Goal: Communication & Community: Participate in discussion

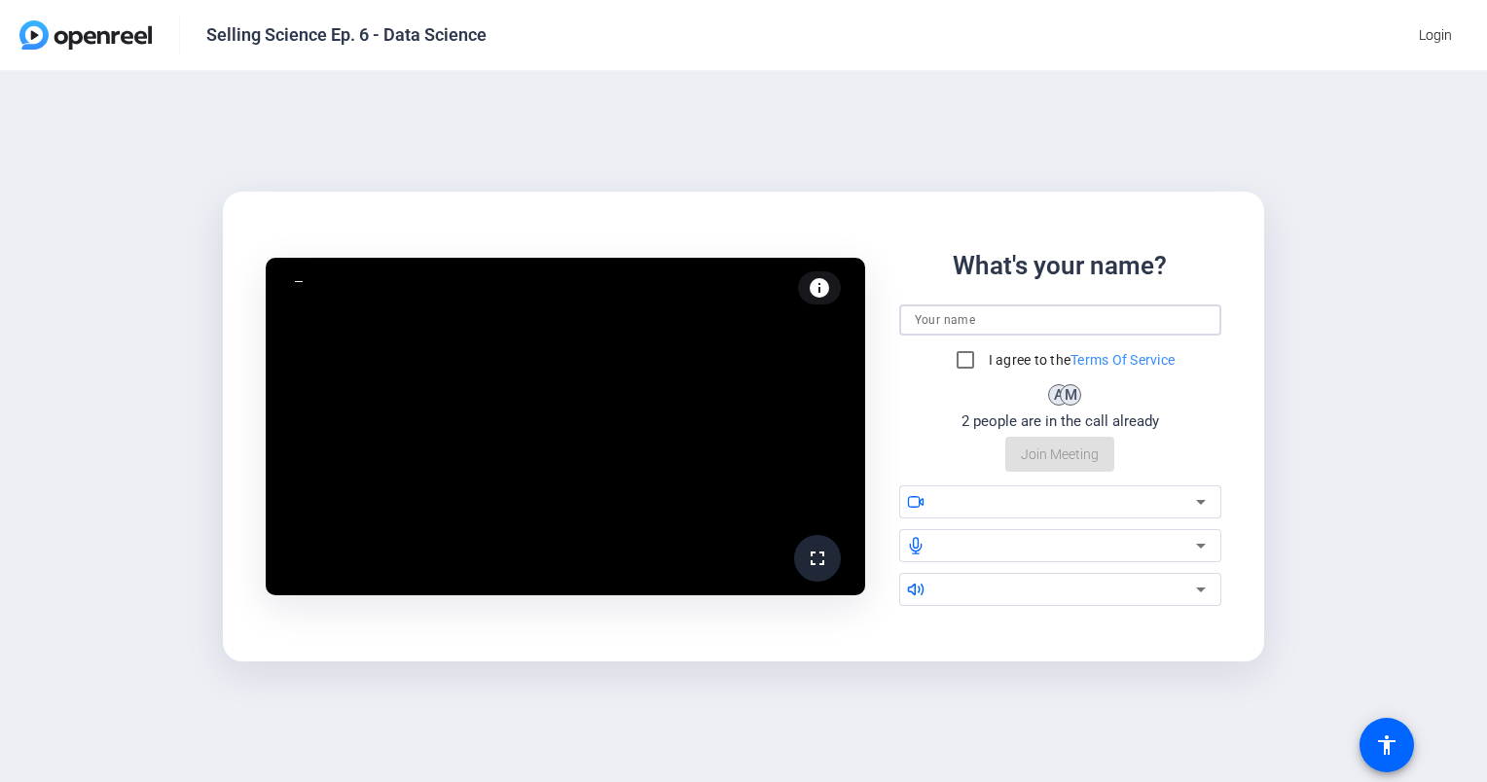
click at [953, 321] on input at bounding box center [1061, 320] width 292 height 23
type input "[PERSON_NAME]"
click at [966, 361] on input "I agree to the Terms Of Service" at bounding box center [965, 360] width 39 height 39
checkbox input "true"
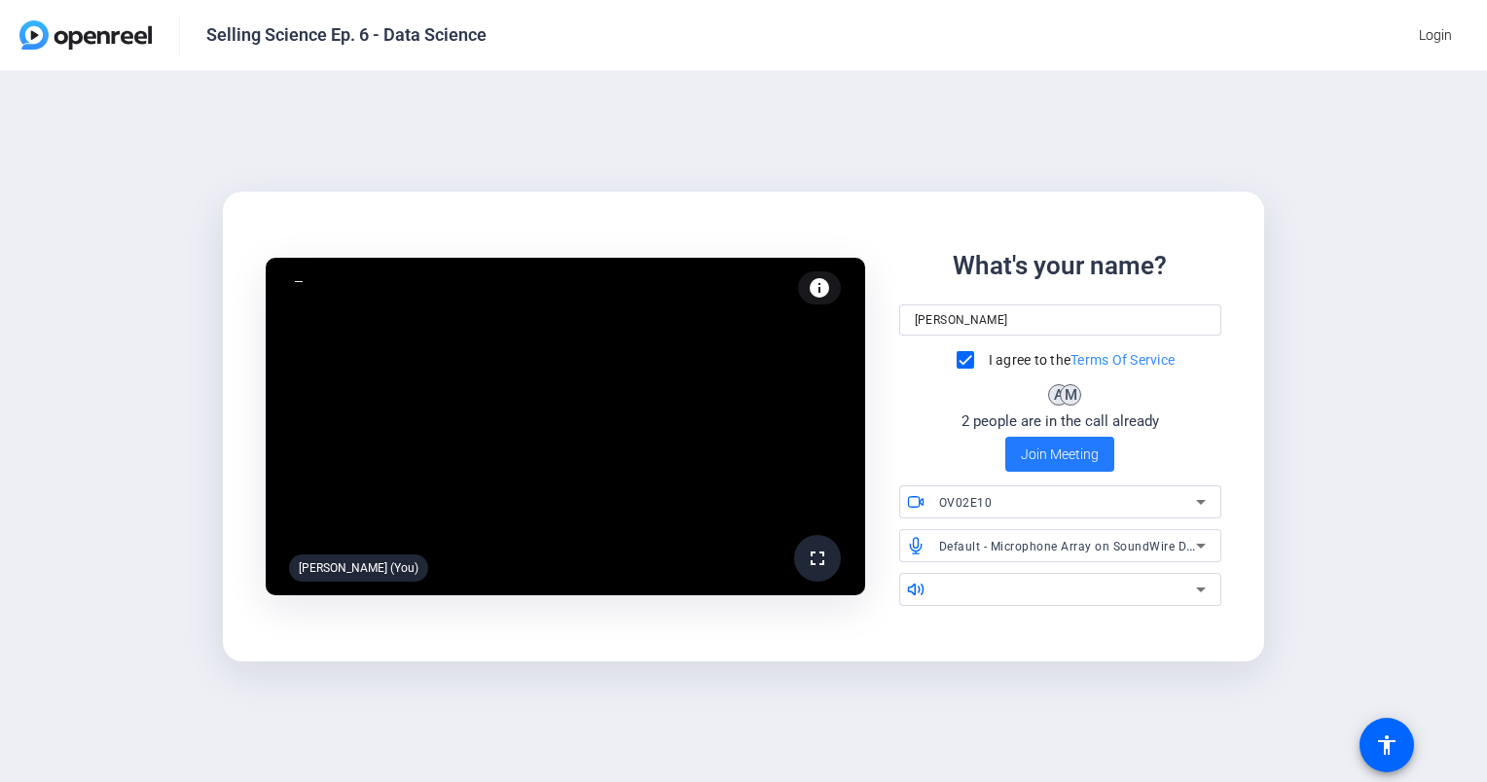
click at [1063, 453] on span "Join Meeting" at bounding box center [1060, 455] width 78 height 20
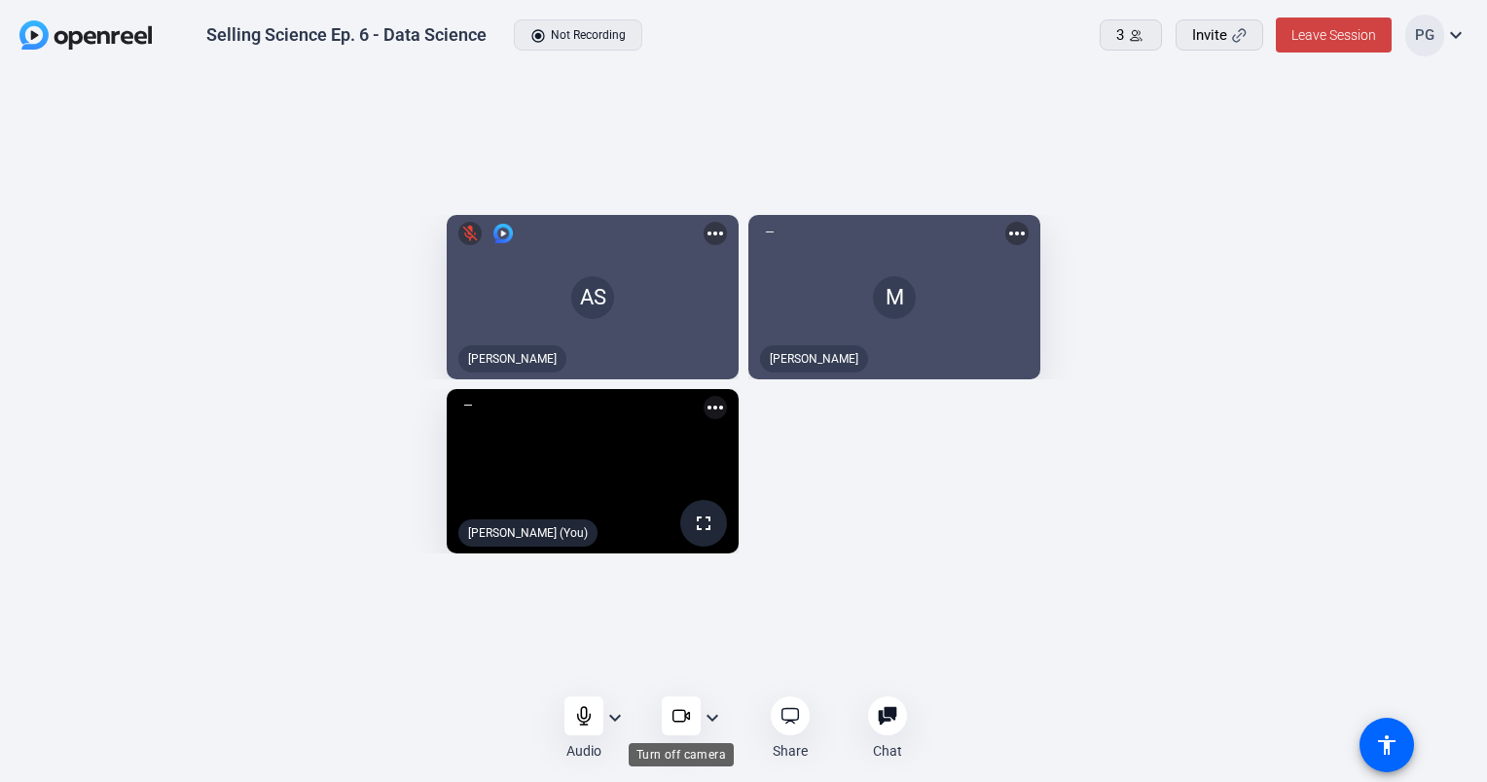
click at [679, 712] on icon at bounding box center [681, 716] width 19 height 19
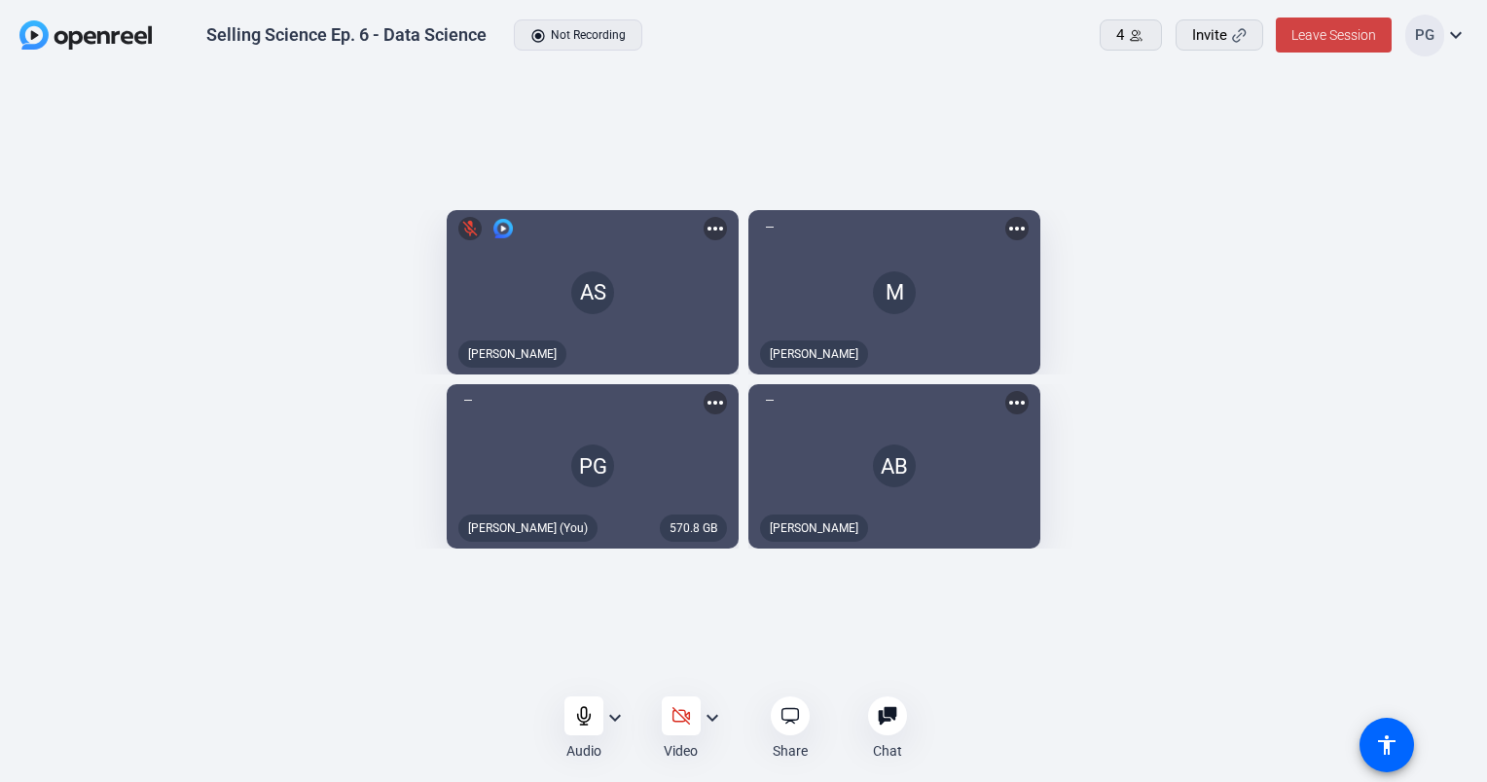
click at [1374, 293] on openreel-capture-lite-video-stream "M [PERSON_NAME] more_horiz" at bounding box center [1102, 292] width 709 height 164
drag, startPoint x: 1374, startPoint y: 293, endPoint x: 1361, endPoint y: 248, distance: 46.8
click at [1361, 248] on openreel-capture-lite-video-stream "M [PERSON_NAME] more_horiz" at bounding box center [1102, 292] width 709 height 164
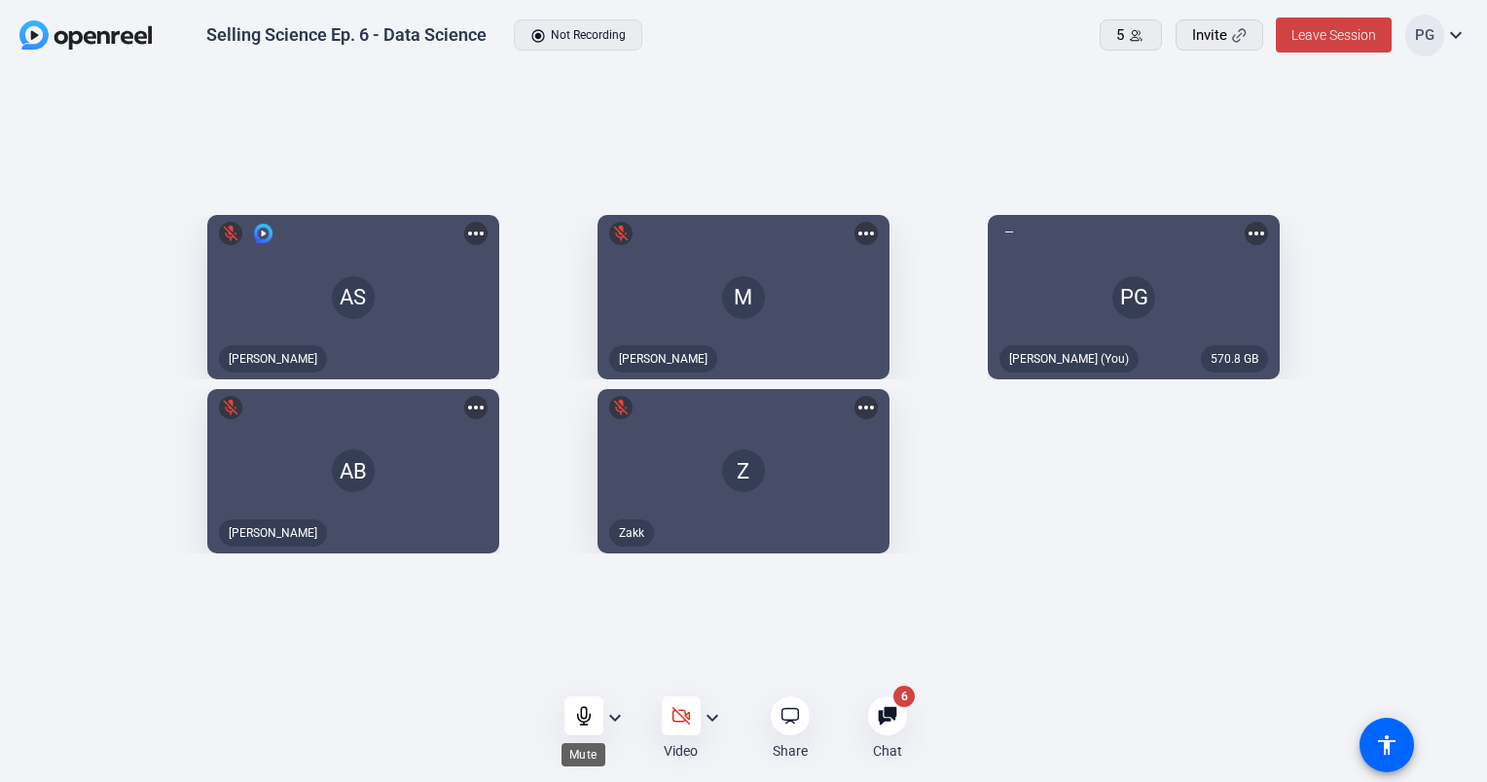
click at [578, 711] on icon at bounding box center [583, 716] width 19 height 19
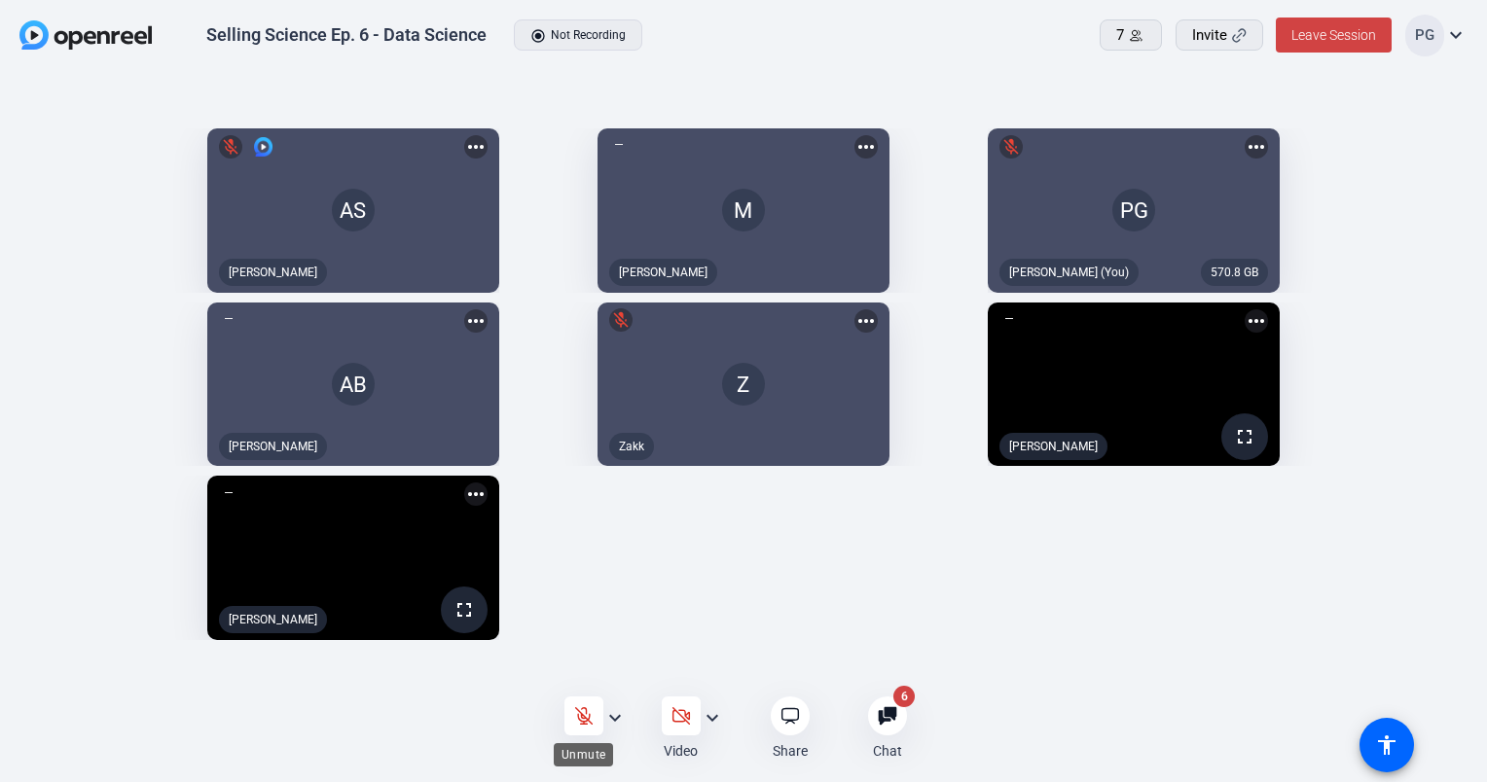
click at [574, 707] on icon at bounding box center [583, 716] width 19 height 19
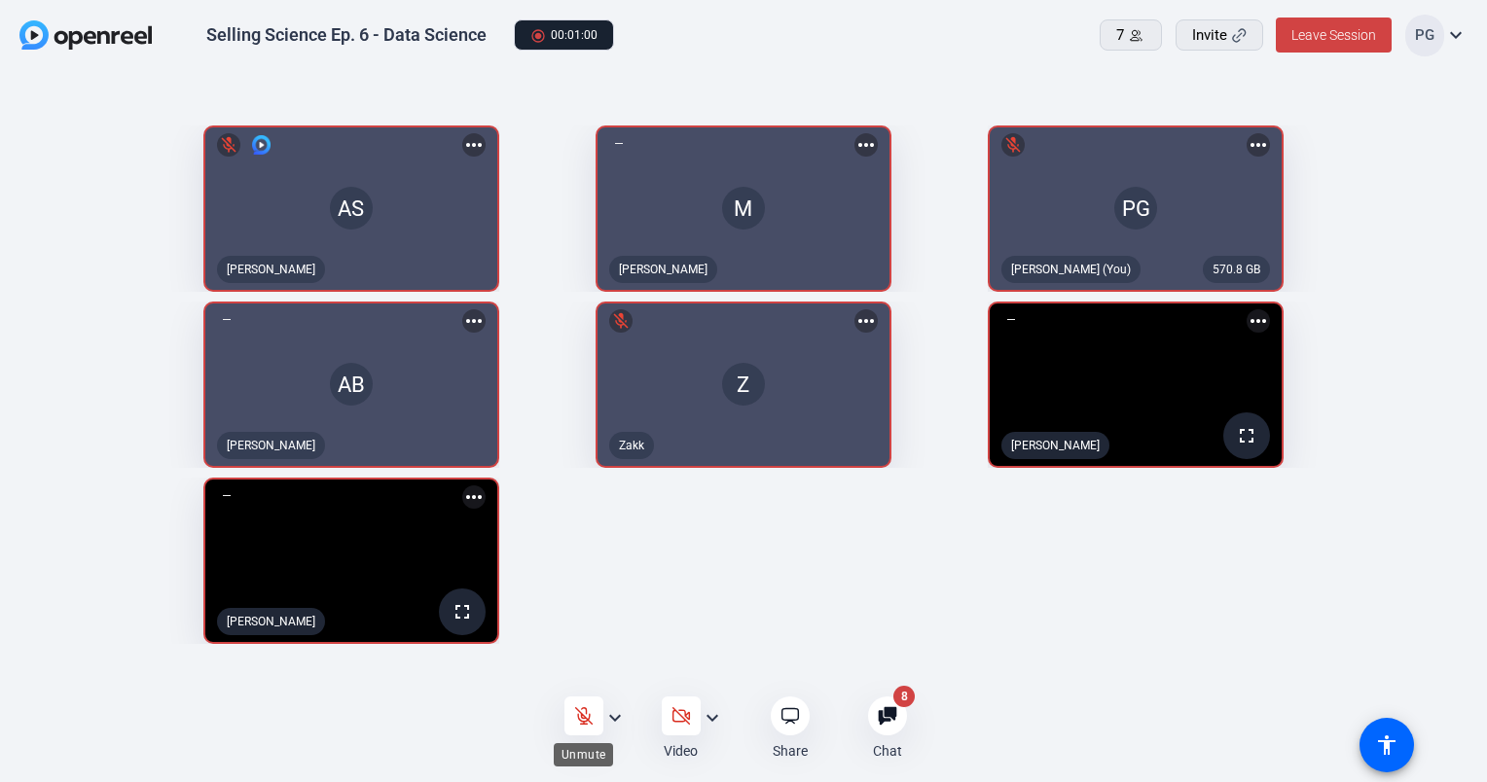
click at [575, 718] on icon at bounding box center [583, 716] width 19 height 19
click at [579, 713] on icon at bounding box center [583, 716] width 19 height 19
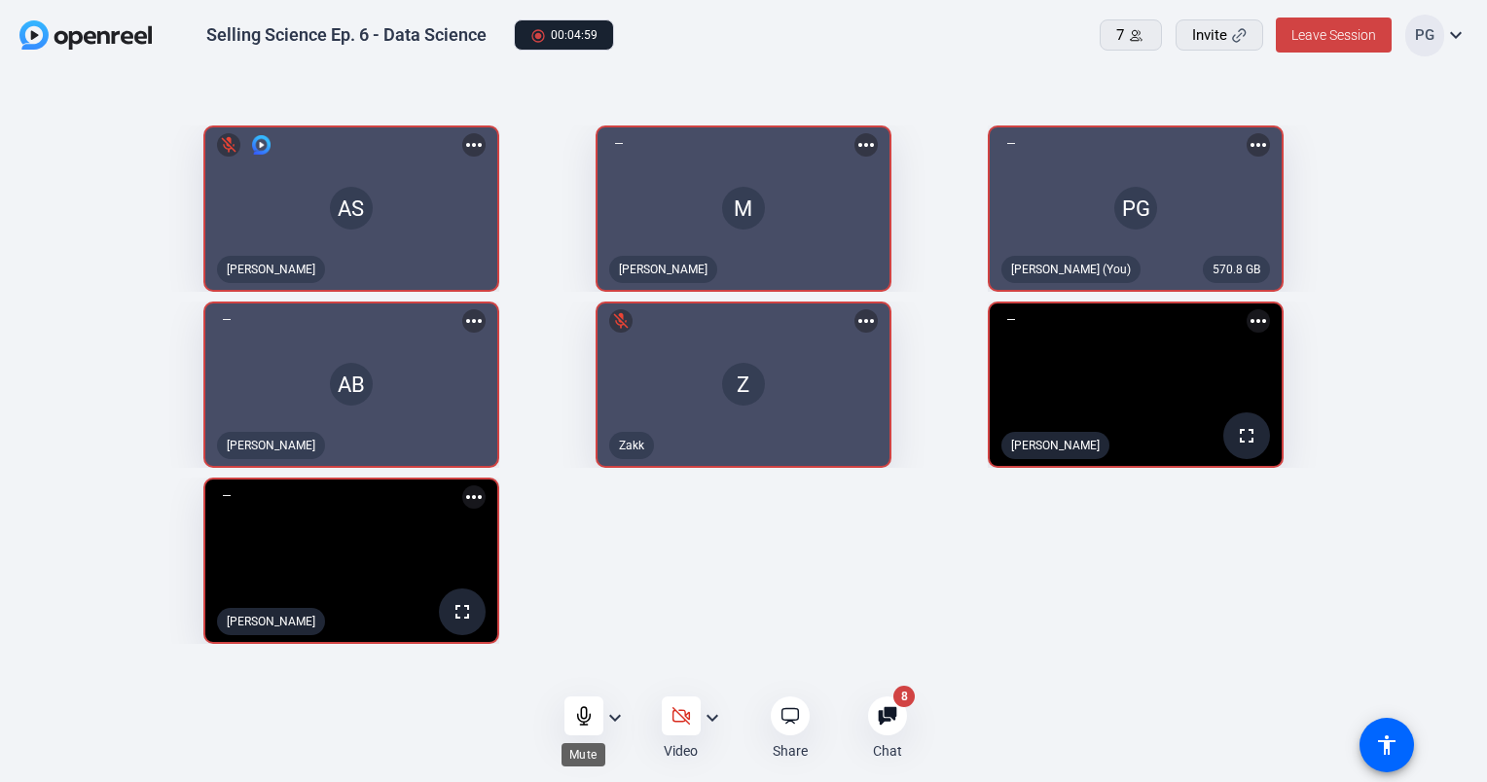
click at [579, 713] on icon at bounding box center [583, 716] width 19 height 19
click at [582, 712] on icon at bounding box center [583, 716] width 19 height 19
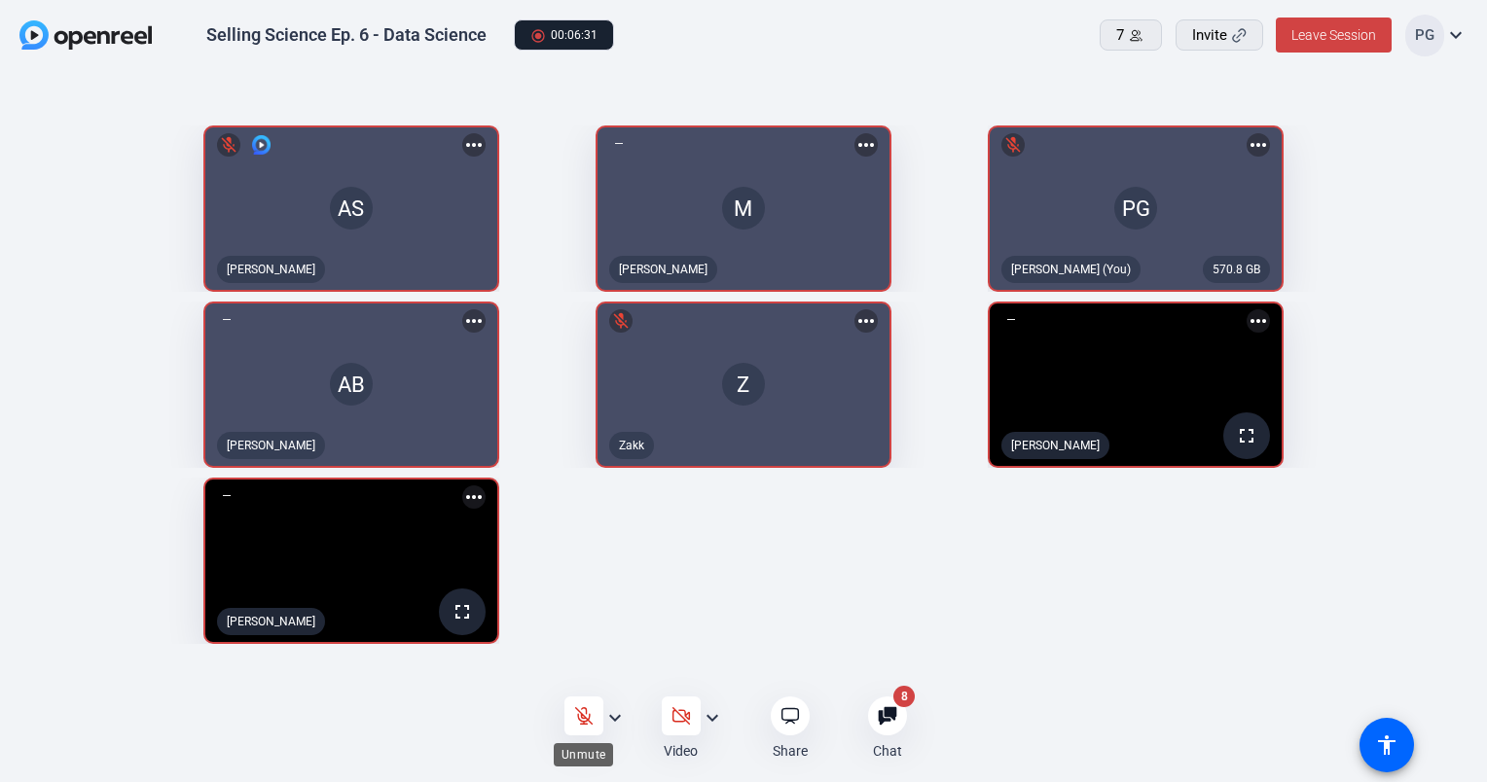
click at [582, 712] on icon at bounding box center [583, 716] width 19 height 19
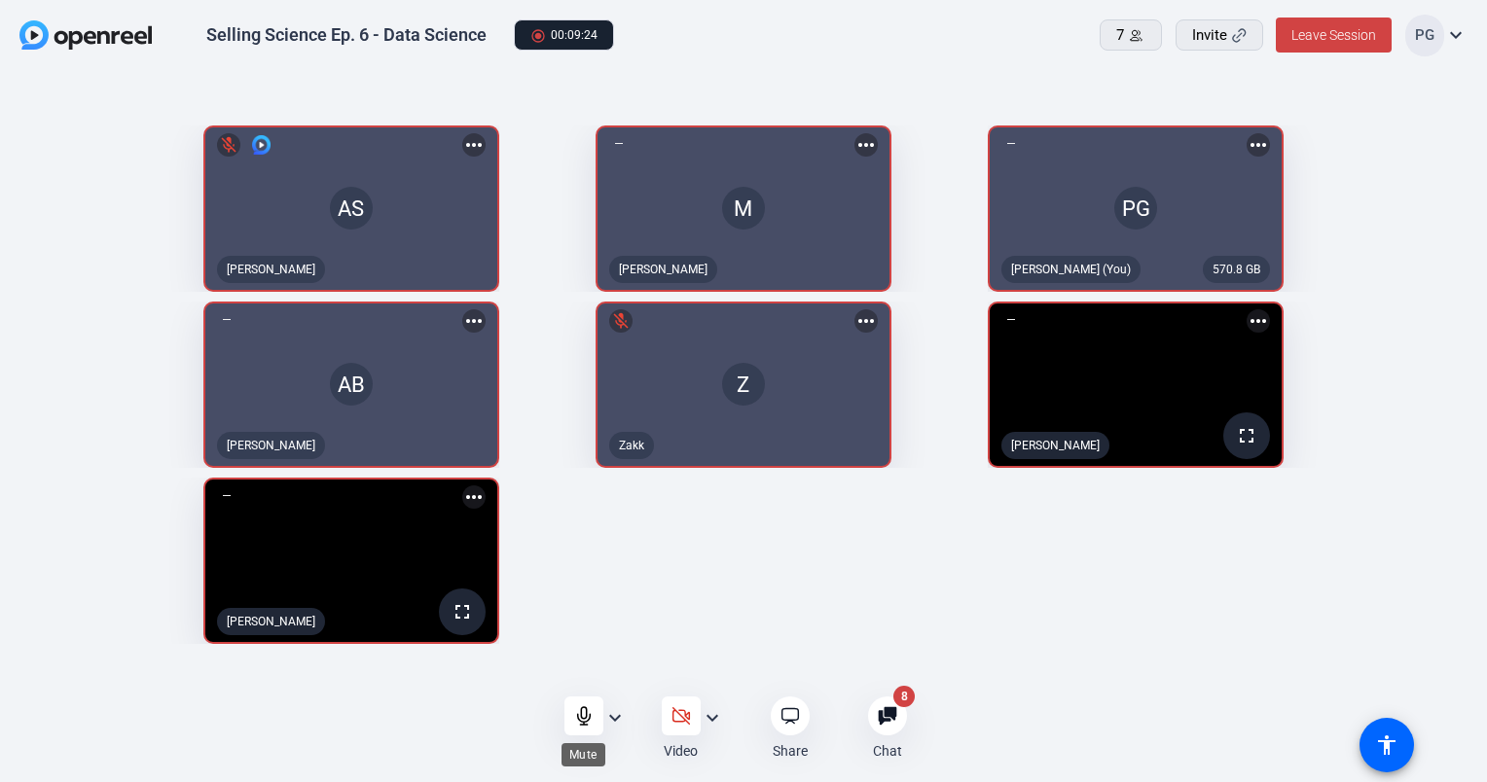
click at [582, 712] on icon at bounding box center [583, 716] width 19 height 19
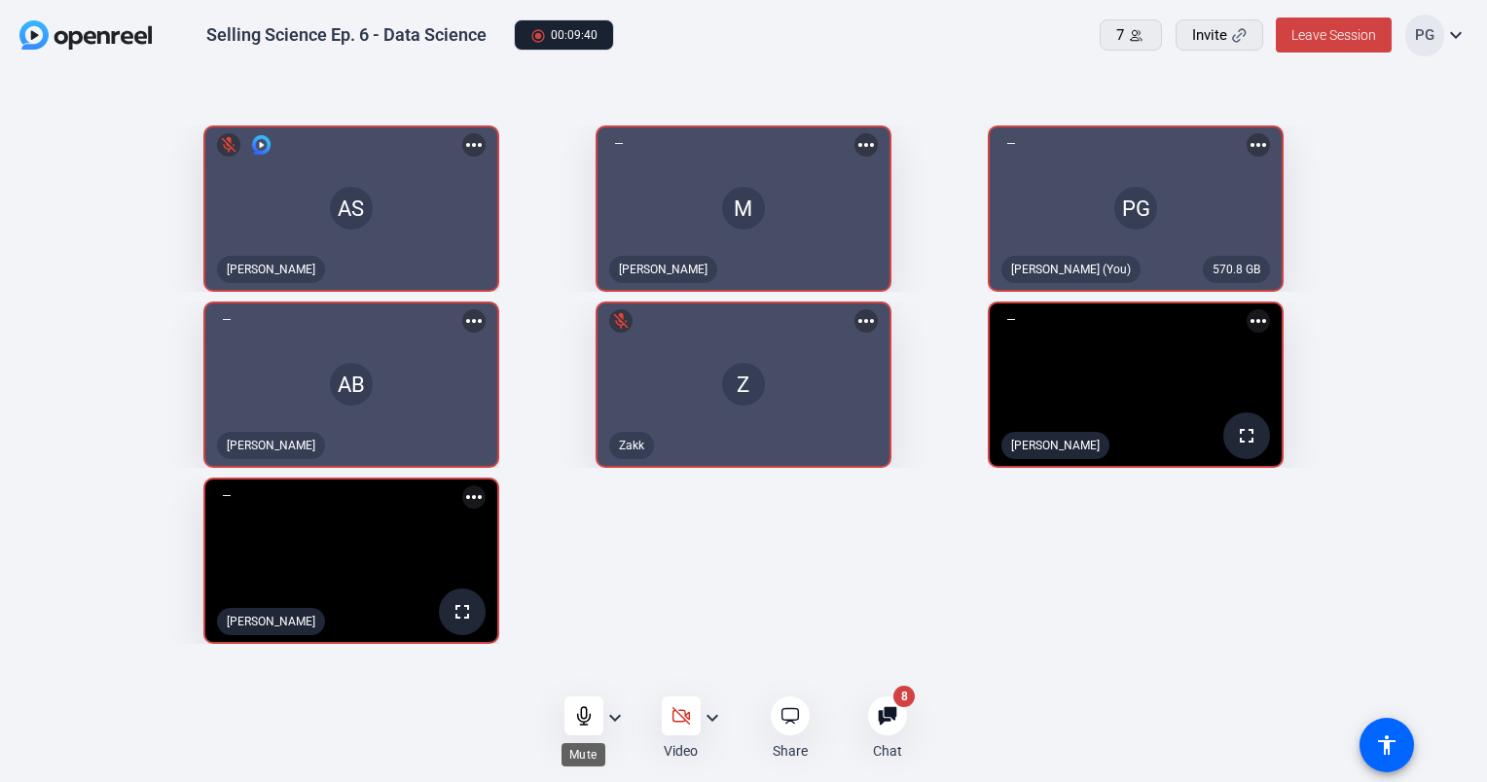
click at [578, 710] on icon at bounding box center [583, 716] width 19 height 19
click at [578, 710] on icon at bounding box center [583, 716] width 17 height 17
click at [578, 710] on icon at bounding box center [583, 716] width 19 height 19
click at [578, 710] on icon at bounding box center [583, 716] width 17 height 17
click at [578, 710] on icon at bounding box center [583, 716] width 19 height 19
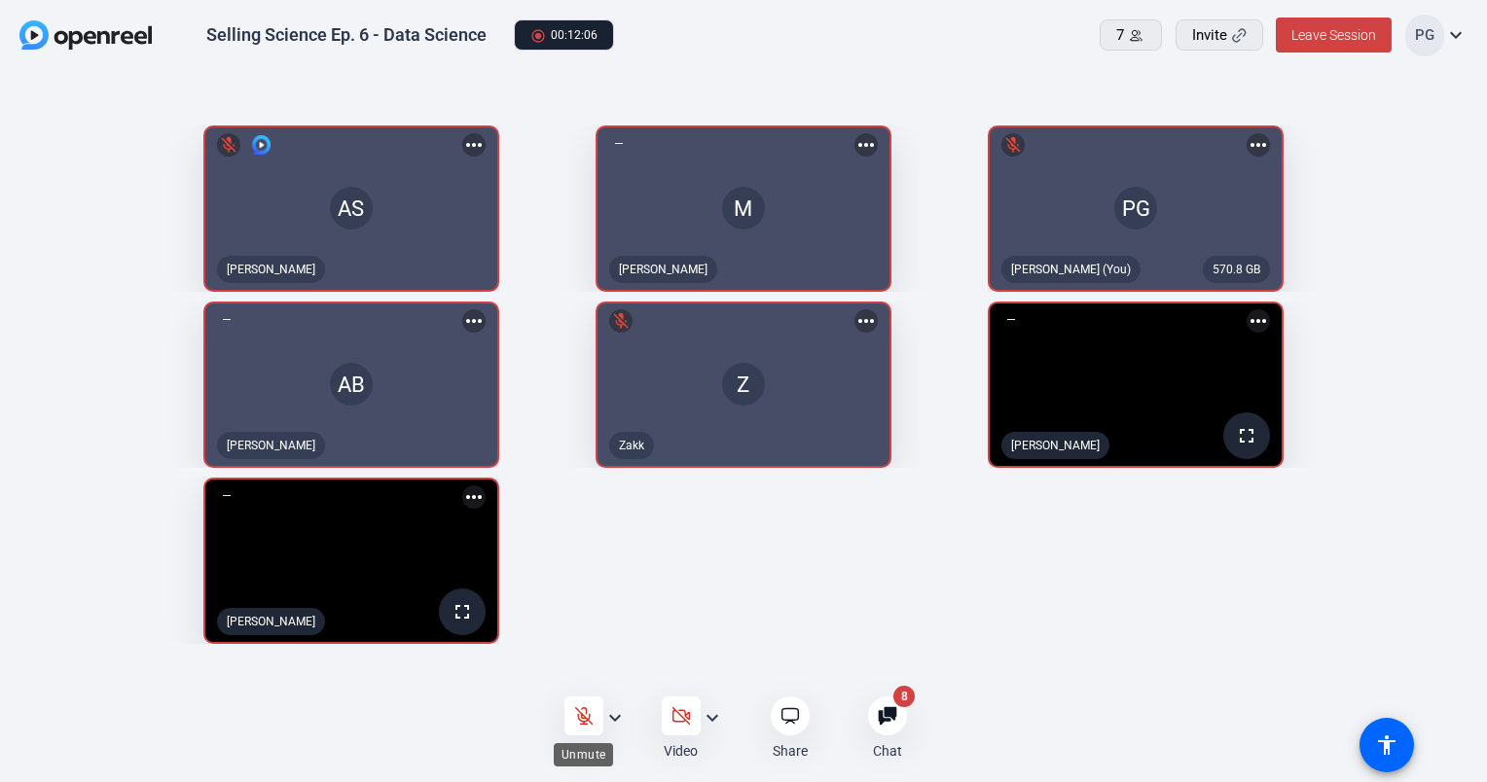
click at [578, 710] on icon at bounding box center [583, 716] width 17 height 17
click at [578, 710] on icon at bounding box center [583, 716] width 19 height 19
click at [578, 710] on icon at bounding box center [583, 716] width 17 height 17
click at [578, 710] on icon at bounding box center [583, 716] width 19 height 19
click at [578, 710] on icon at bounding box center [583, 716] width 17 height 17
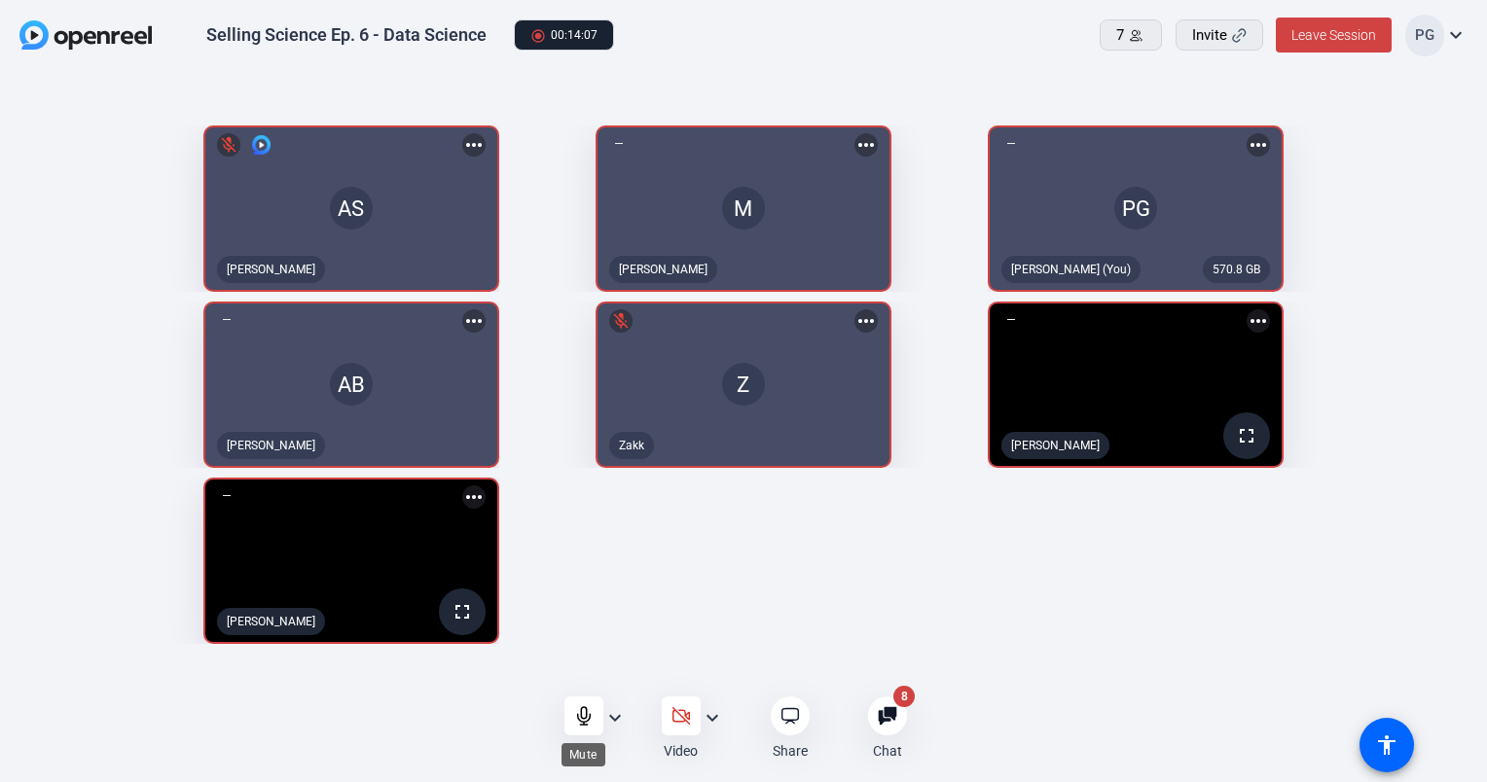
click at [578, 710] on icon at bounding box center [583, 716] width 19 height 19
click at [578, 707] on icon at bounding box center [583, 716] width 19 height 19
click at [586, 717] on icon at bounding box center [583, 716] width 19 height 19
click at [579, 711] on icon at bounding box center [583, 716] width 17 height 17
click at [581, 713] on icon at bounding box center [583, 717] width 13 height 18
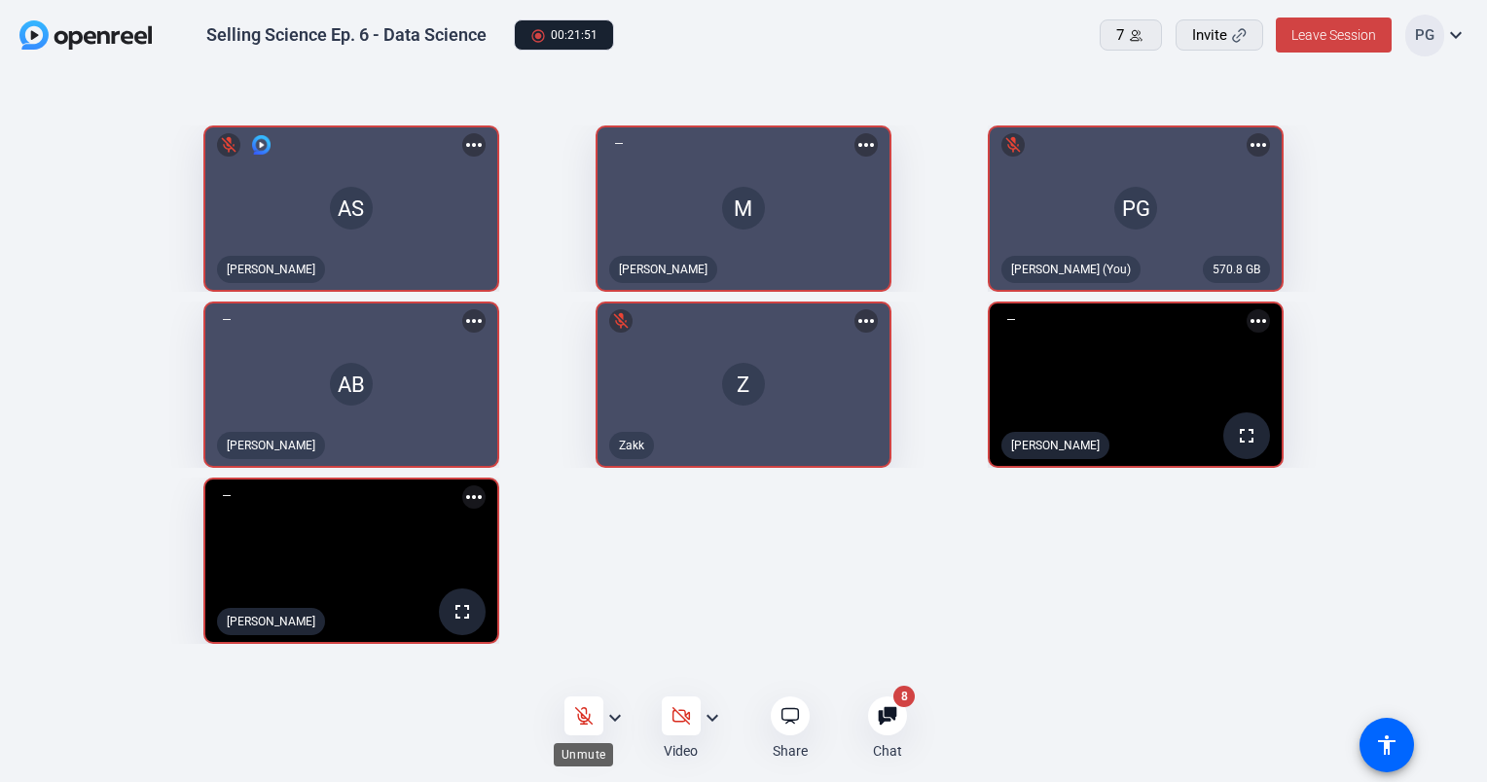
click at [581, 713] on icon at bounding box center [583, 716] width 17 height 17
click at [578, 712] on icon at bounding box center [583, 716] width 19 height 19
click at [594, 718] on div at bounding box center [583, 716] width 39 height 39
click at [584, 709] on icon at bounding box center [583, 716] width 19 height 19
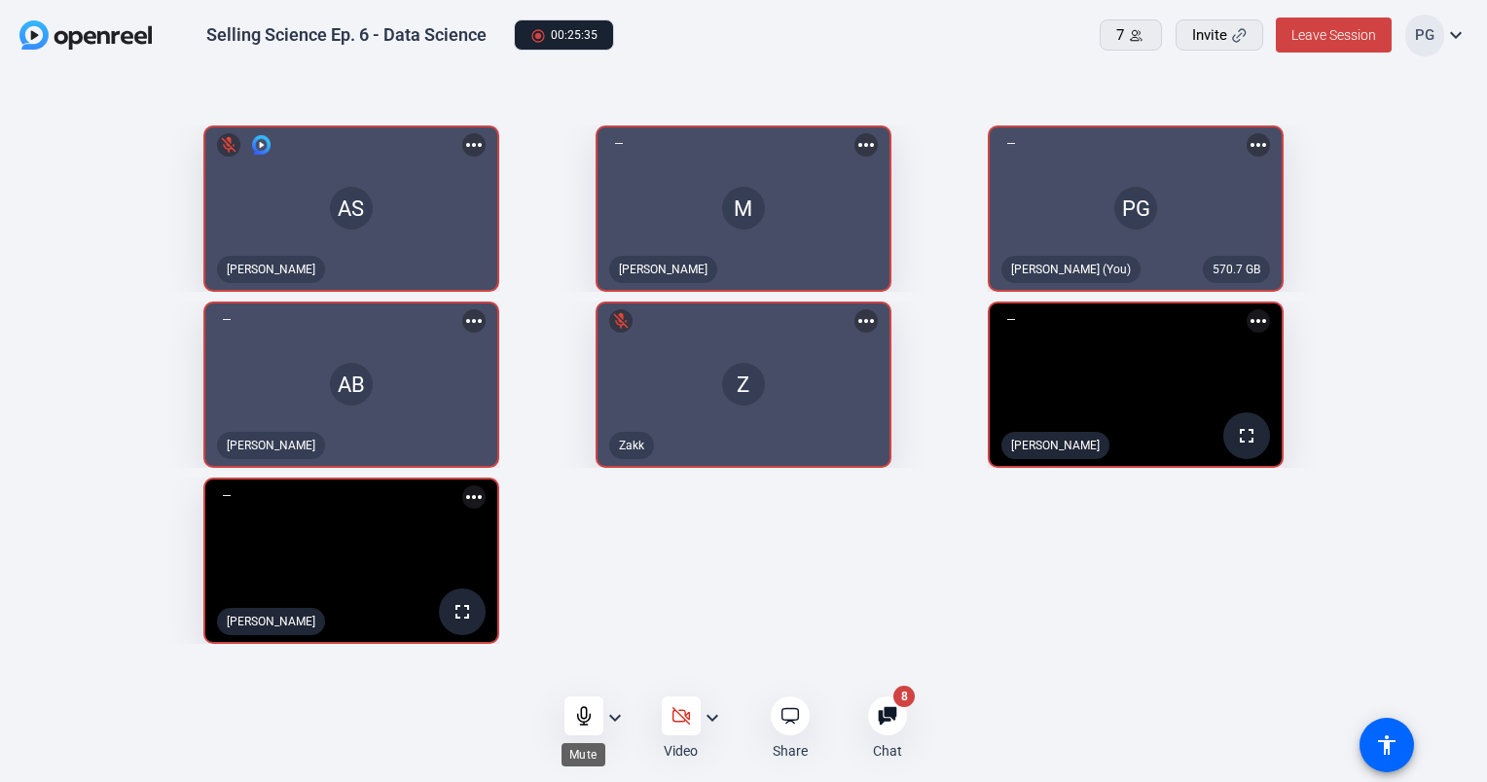
click at [584, 709] on icon at bounding box center [583, 716] width 19 height 19
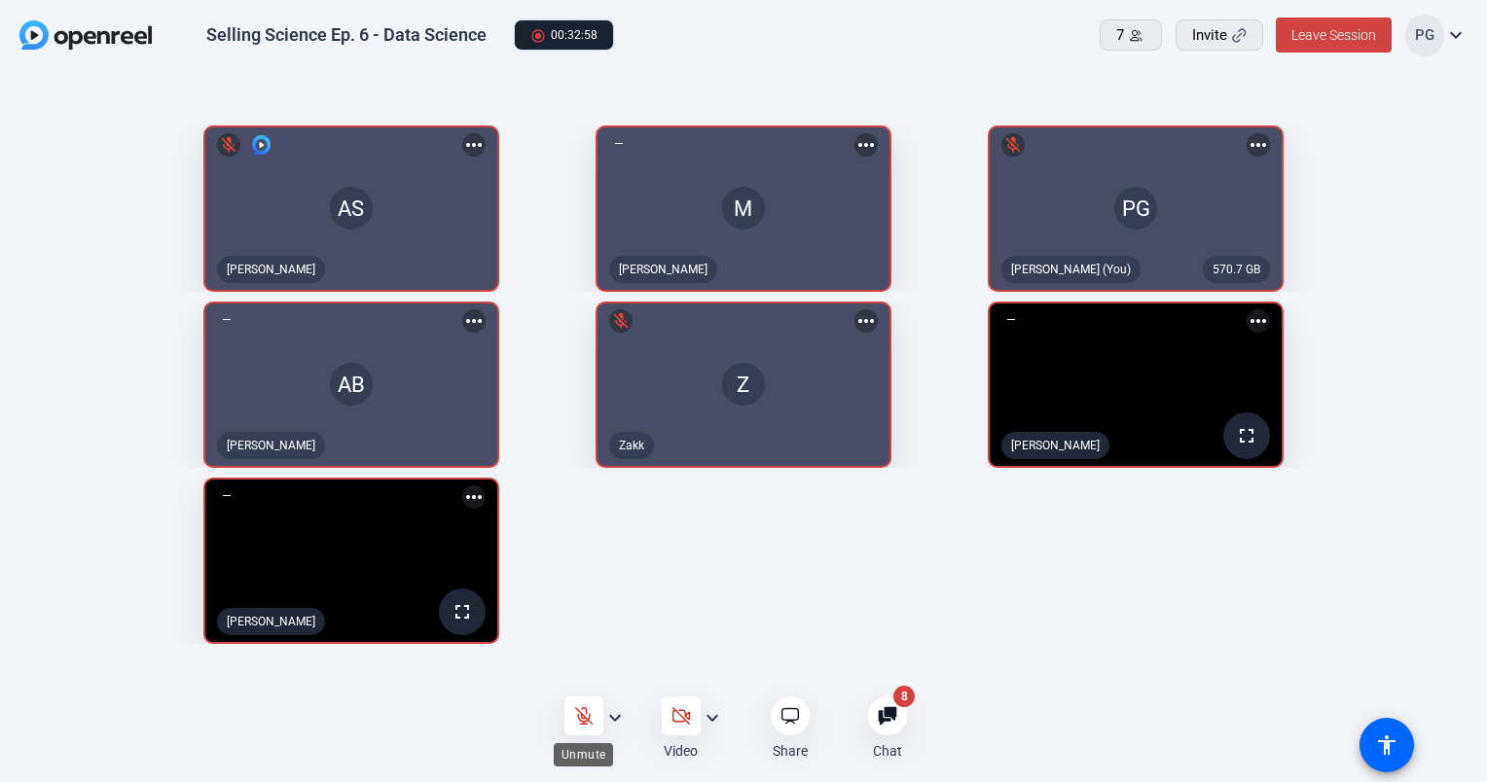
click at [575, 713] on icon at bounding box center [583, 716] width 19 height 19
click at [601, 711] on div at bounding box center [583, 716] width 39 height 39
click at [589, 710] on icon at bounding box center [583, 716] width 19 height 19
click at [567, 576] on div "AS mic_off [PERSON_NAME] more_horiz M [PERSON_NAME] more_horiz 570.7 GB PG [PER…" at bounding box center [743, 385] width 1448 height 538
drag, startPoint x: 580, startPoint y: 707, endPoint x: 596, endPoint y: 710, distance: 16.1
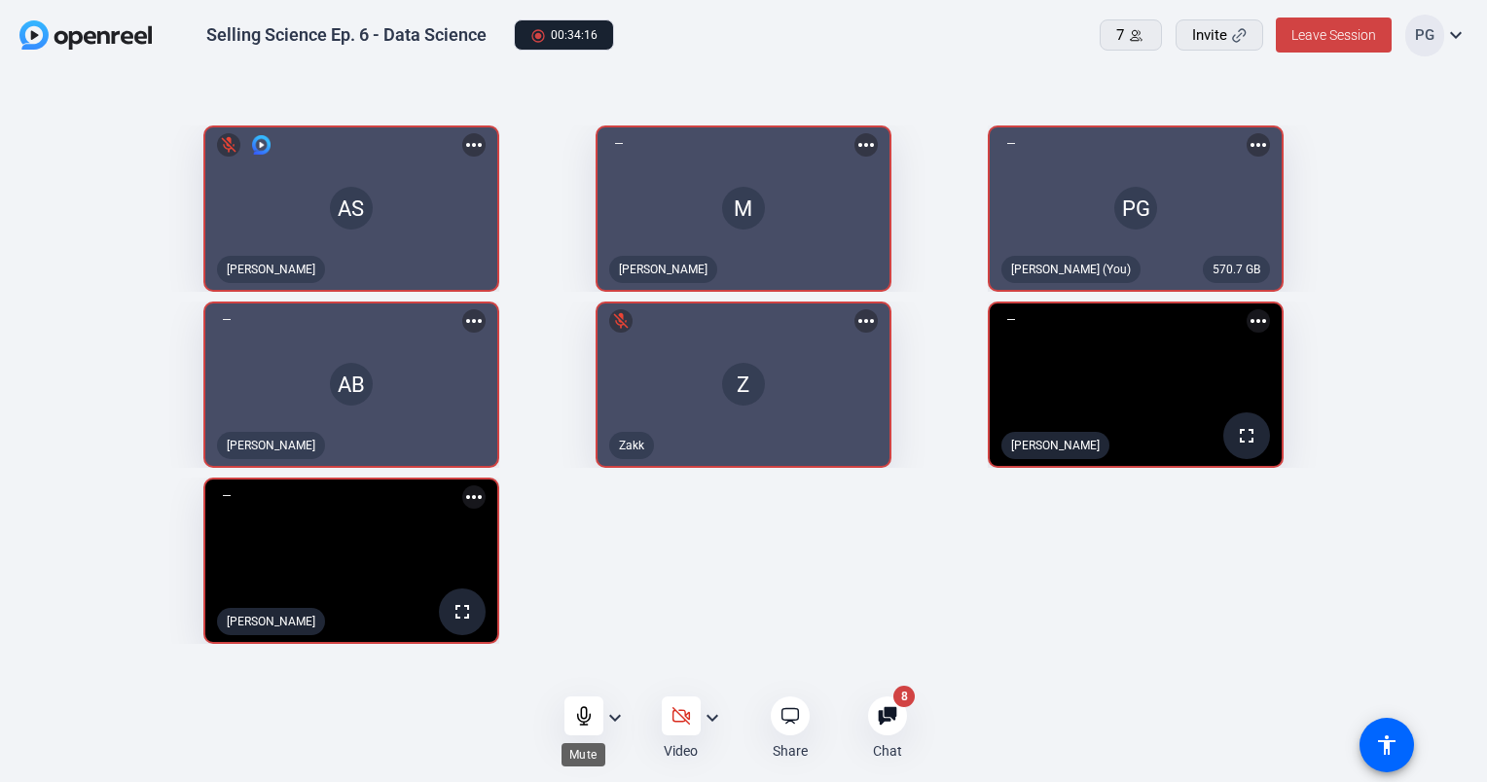
click at [596, 710] on div "Audio expand_more Video expand_more Share Chat 8 more_horiz 8" at bounding box center [743, 729] width 1487 height 62
click at [596, 710] on div at bounding box center [583, 716] width 39 height 39
click at [583, 709] on icon at bounding box center [583, 716] width 19 height 19
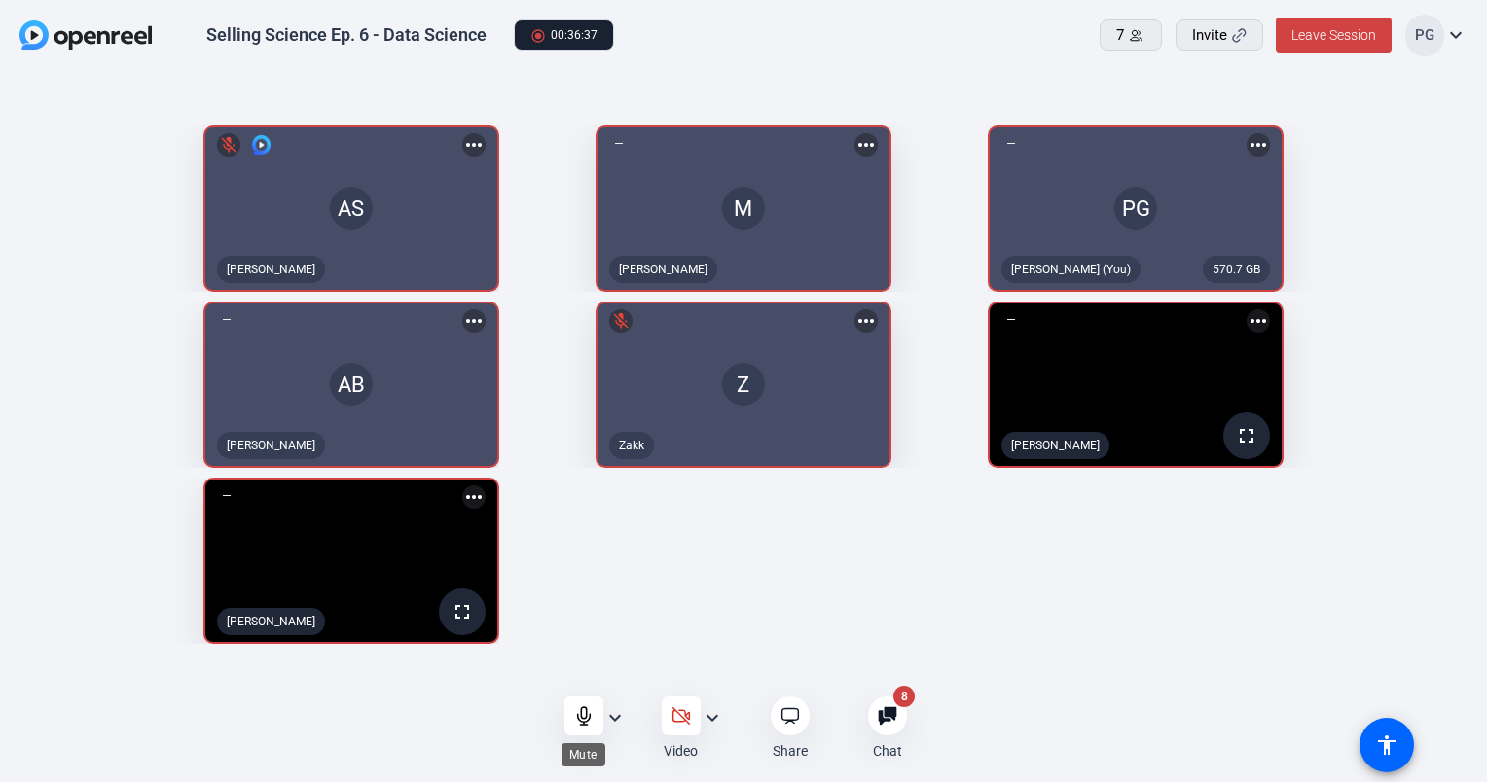
click at [583, 709] on icon at bounding box center [583, 716] width 19 height 19
click at [582, 709] on icon at bounding box center [583, 716] width 19 height 19
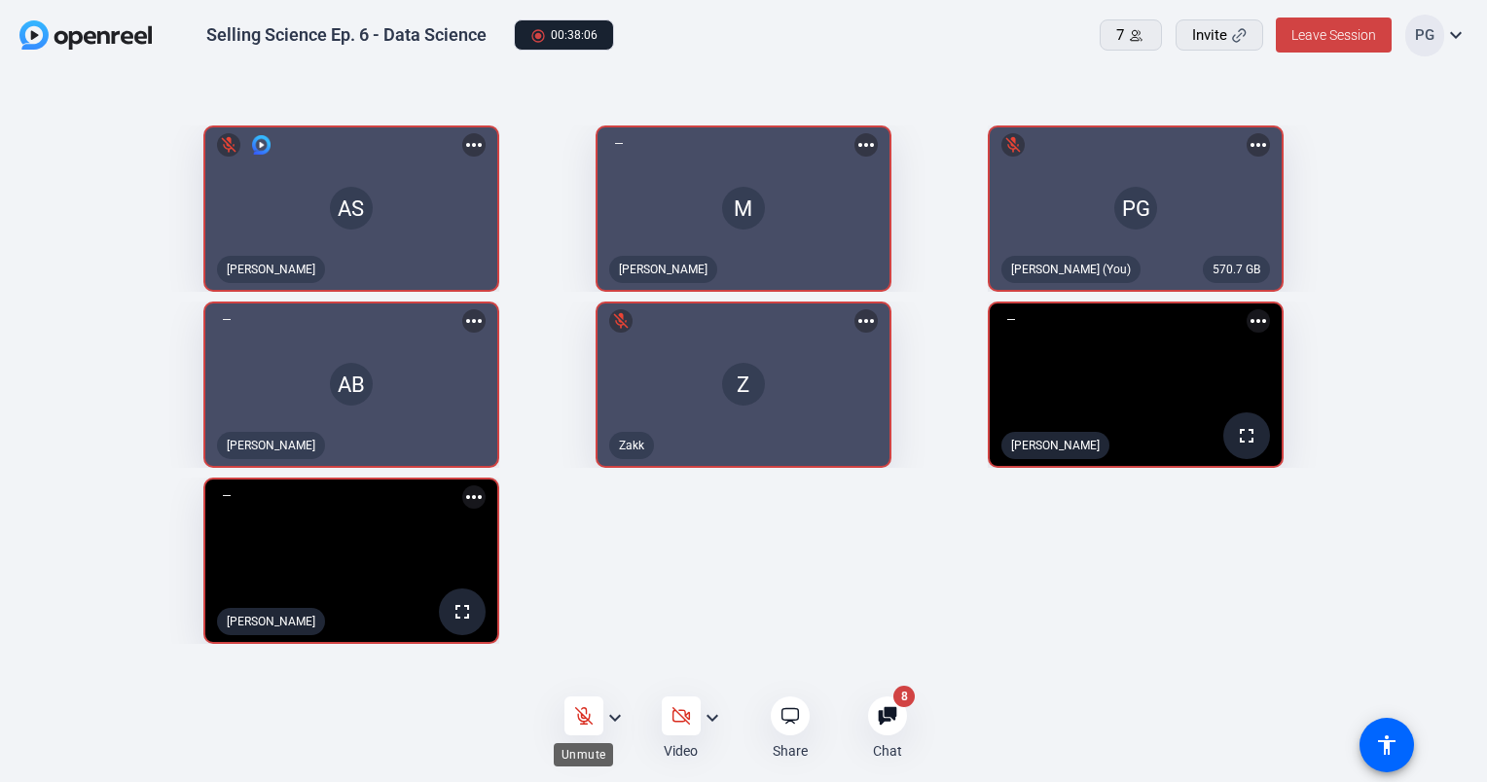
click at [582, 709] on icon at bounding box center [583, 716] width 19 height 19
click at [588, 708] on icon at bounding box center [583, 716] width 19 height 19
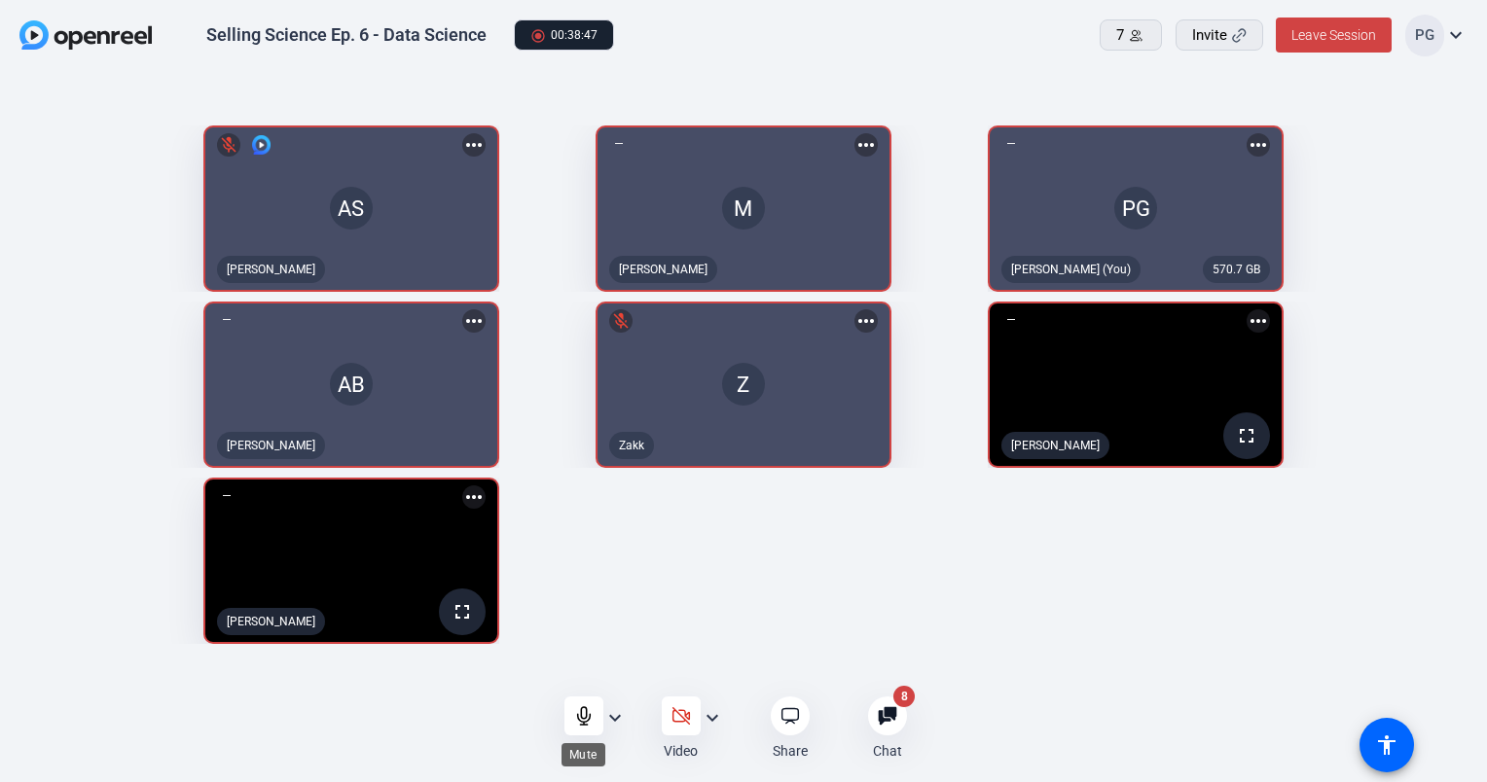
click at [588, 708] on icon at bounding box center [583, 716] width 19 height 19
click at [578, 712] on icon at bounding box center [583, 716] width 19 height 19
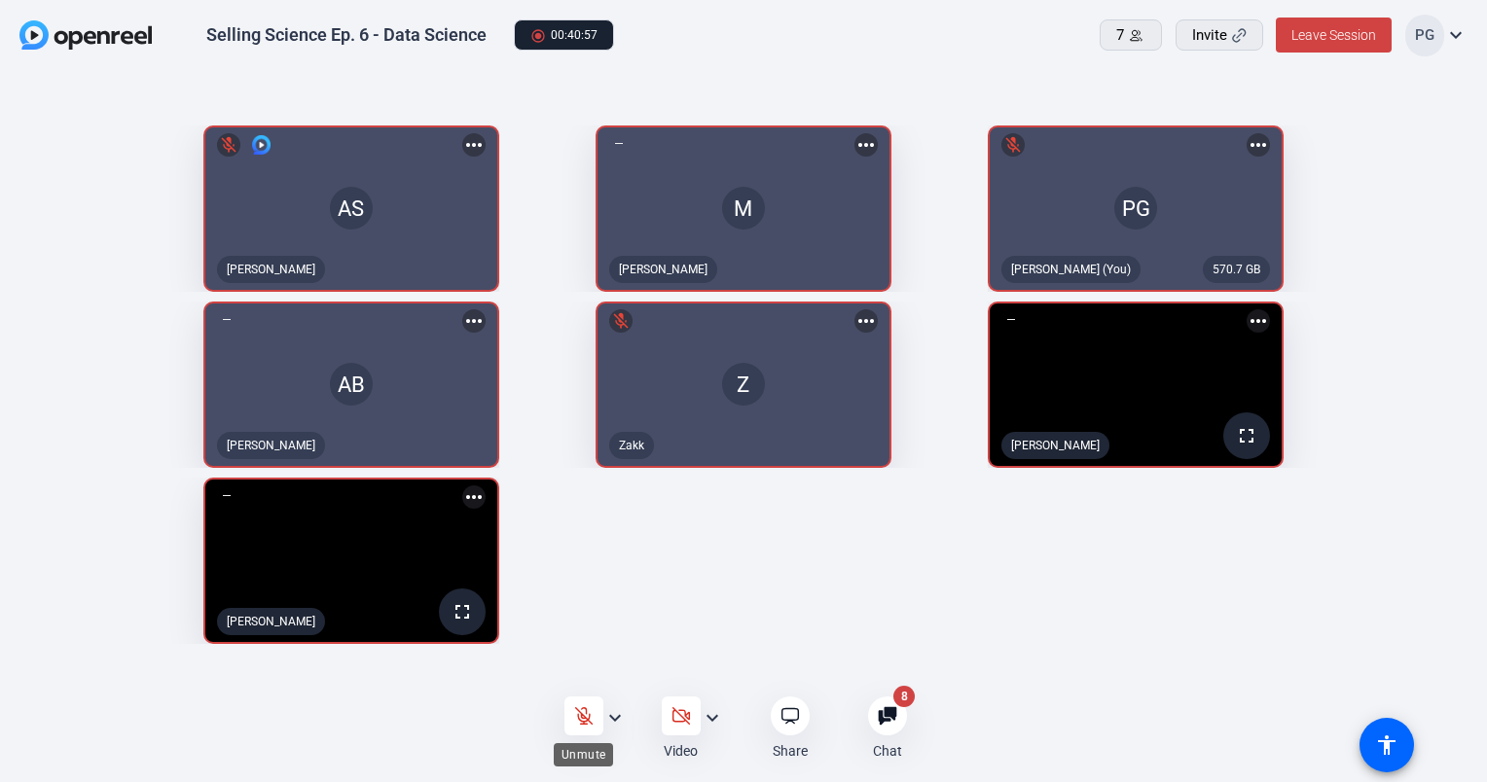
click at [580, 704] on div at bounding box center [583, 716] width 39 height 39
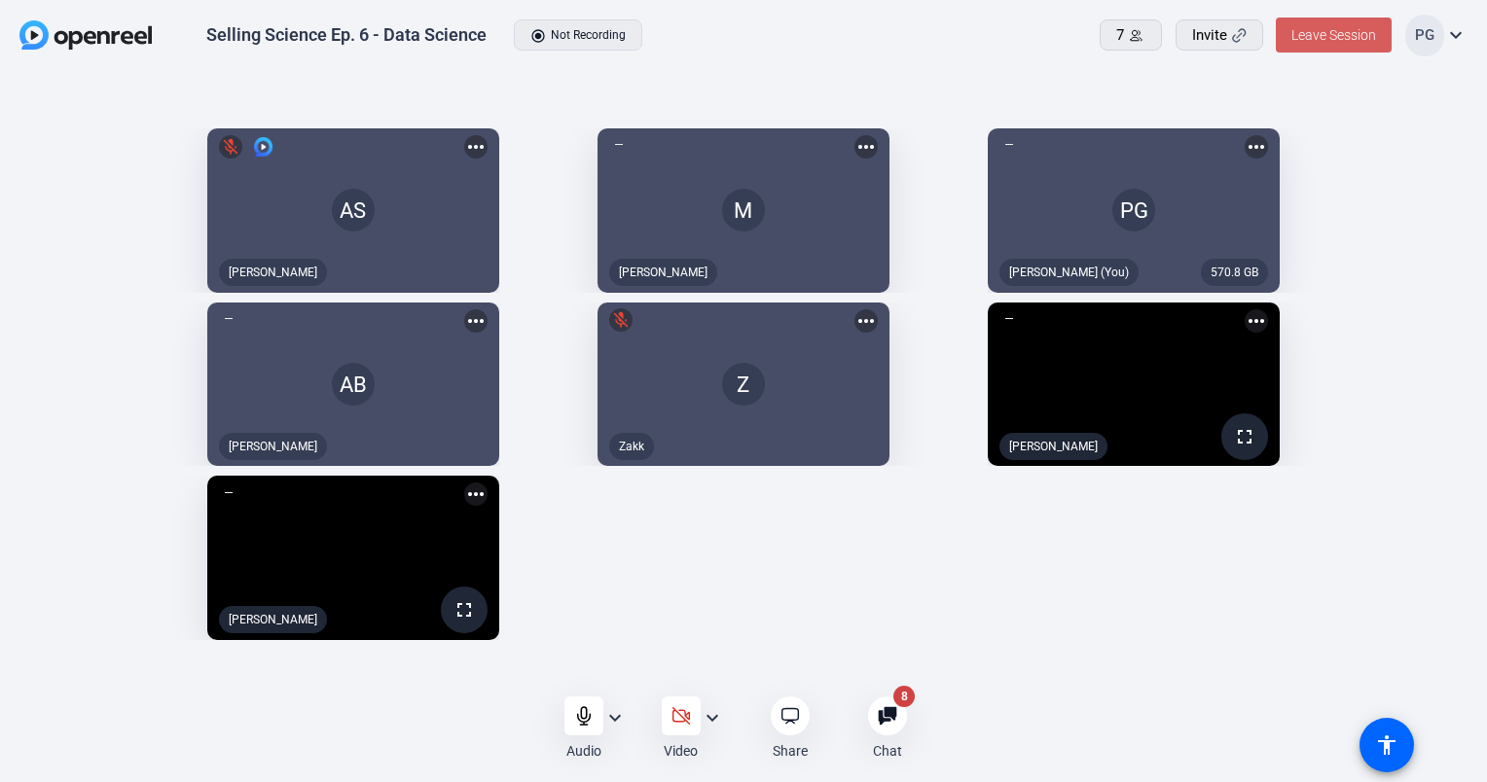
click at [1334, 27] on span "Leave Session" at bounding box center [1333, 35] width 85 height 16
